Goal: Navigation & Orientation: Go to known website

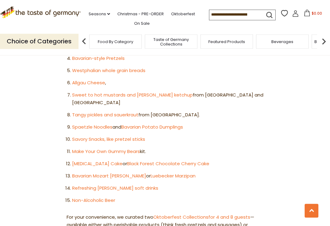
scroll to position [412, 0]
click at [302, 176] on article "Home Blog The Ultimate Oktoberfest Party Guide The Ultimate Oktoberfest Party G…" at bounding box center [165, 204] width 330 height 1125
click at [299, 172] on article "Home Blog The Ultimate Oktoberfest Party Guide The Ultimate Oktoberfest Party G…" at bounding box center [165, 204] width 330 height 1125
click at [103, 160] on link "[MEDICAL_DATA] Cake" at bounding box center [97, 163] width 50 height 6
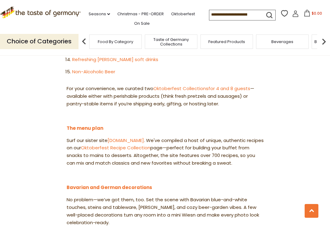
scroll to position [539, 0]
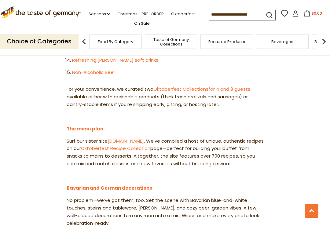
click at [144, 138] on link "[DOMAIN_NAME]" at bounding box center [125, 141] width 36 height 6
